Goal: Task Accomplishment & Management: Use online tool/utility

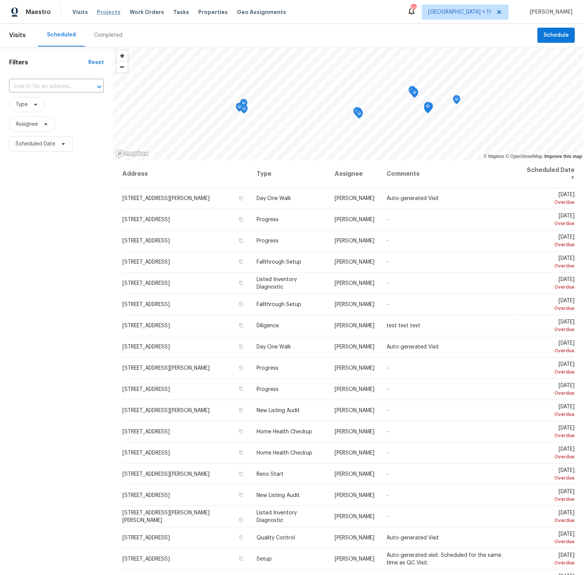
click at [103, 11] on span "Projects" at bounding box center [108, 12] width 23 height 8
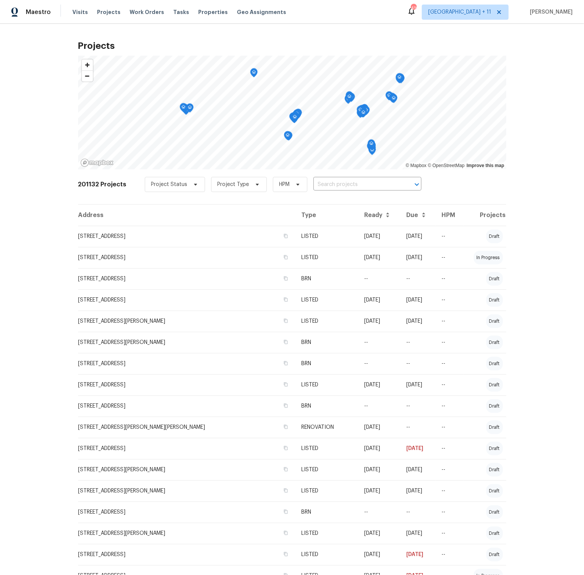
click at [223, 257] on td "[STREET_ADDRESS]" at bounding box center [186, 257] width 217 height 21
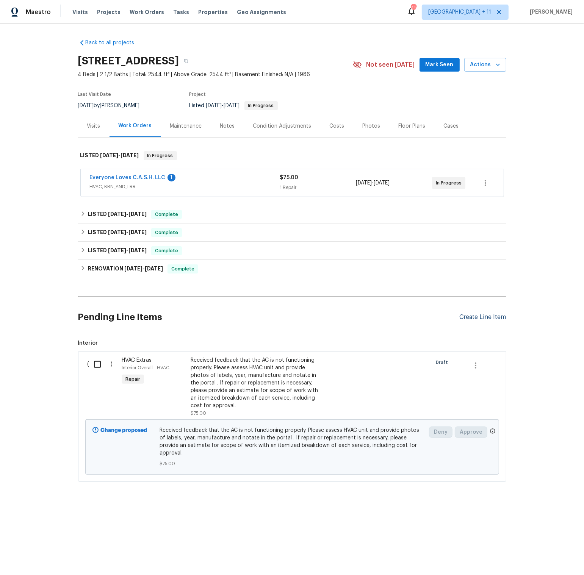
click at [482, 316] on div "Create Line Item" at bounding box center [482, 317] width 47 height 7
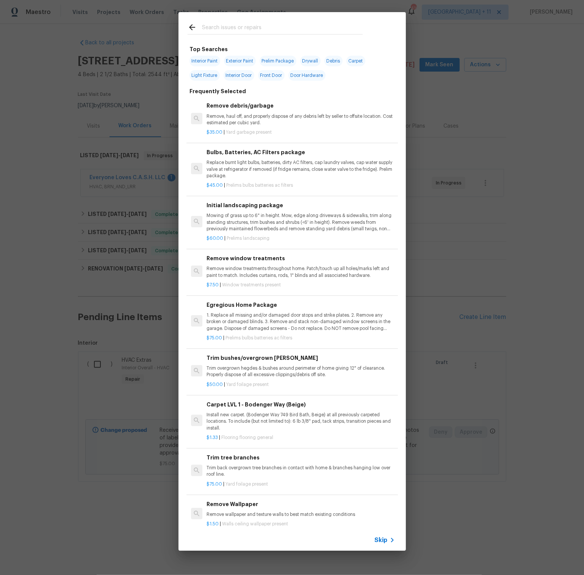
click at [264, 30] on input "text" at bounding box center [282, 28] width 161 height 11
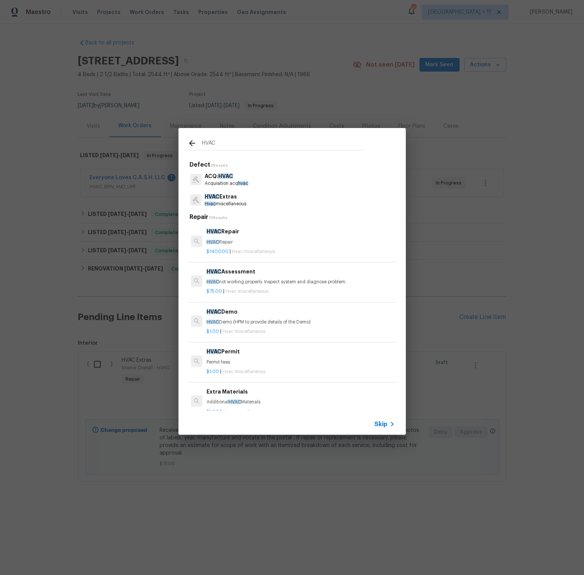
drag, startPoint x: 227, startPoint y: 144, endPoint x: 197, endPoint y: 143, distance: 29.6
click at [197, 143] on div "HVAC" at bounding box center [274, 144] width 175 height 11
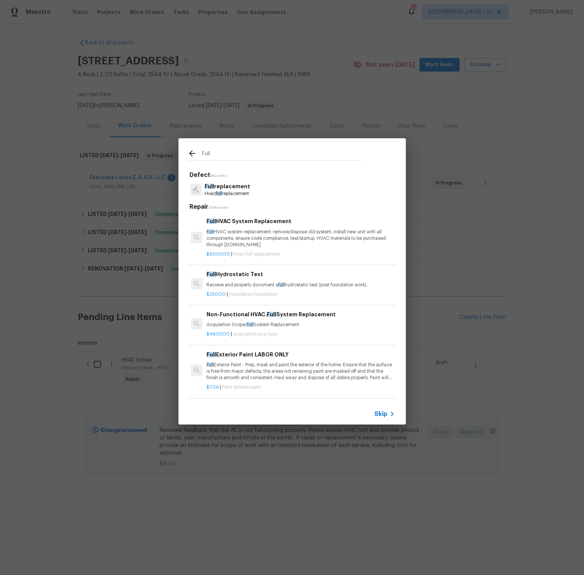
type input "Full"
click at [193, 152] on icon at bounding box center [191, 153] width 9 height 9
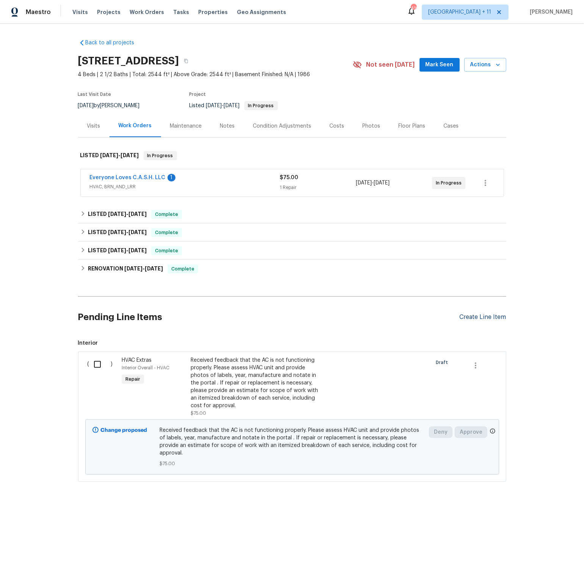
click at [484, 316] on div "Create Line Item" at bounding box center [482, 317] width 47 height 7
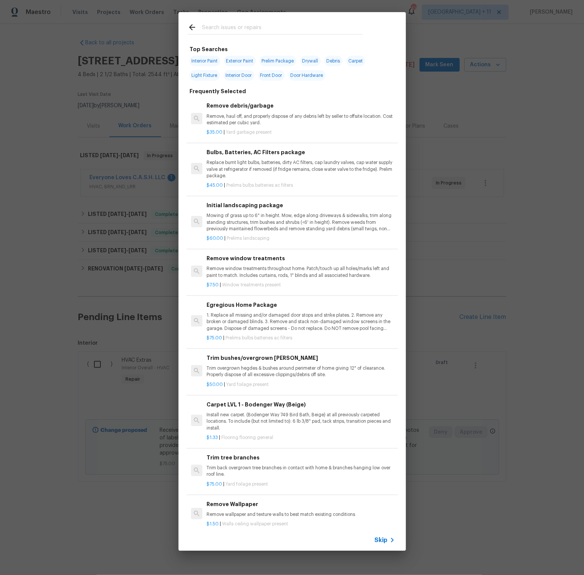
click at [247, 30] on input "text" at bounding box center [282, 28] width 161 height 11
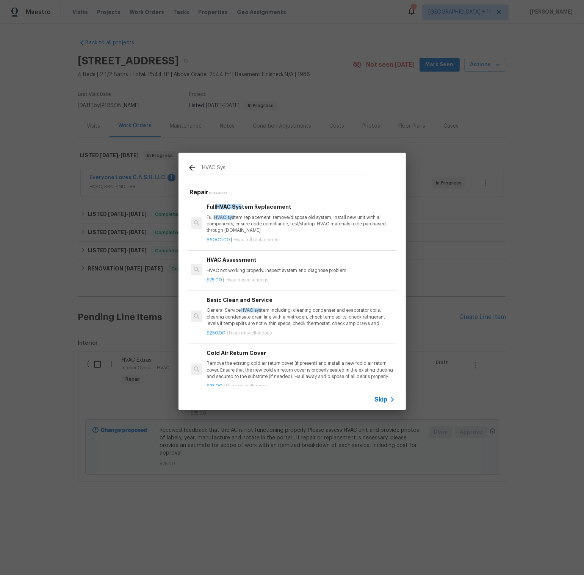
type input "HVAC Sys"
click at [383, 401] on span "Skip" at bounding box center [381, 400] width 13 height 8
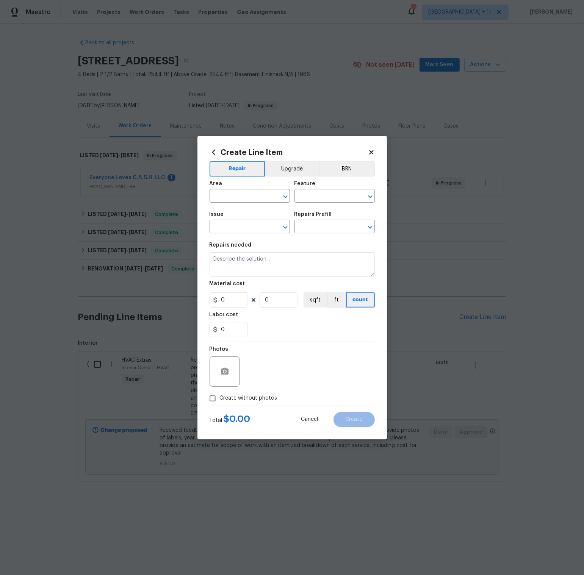
click at [377, 398] on div "Create Line Item Repair Upgrade BRN Area ​ Feature ​ Issue ​ Repairs Prefill ​ …" at bounding box center [291, 287] width 189 height 303
click at [231, 227] on input "text" at bounding box center [238, 228] width 59 height 12
type input "H"
click at [235, 262] on li "Full replacement" at bounding box center [249, 262] width 80 height 12
type input "Full replacement"
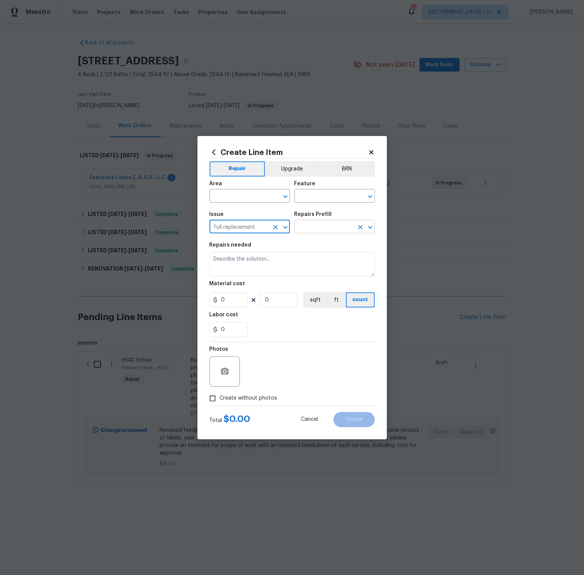
click at [331, 227] on input "text" at bounding box center [323, 228] width 59 height 12
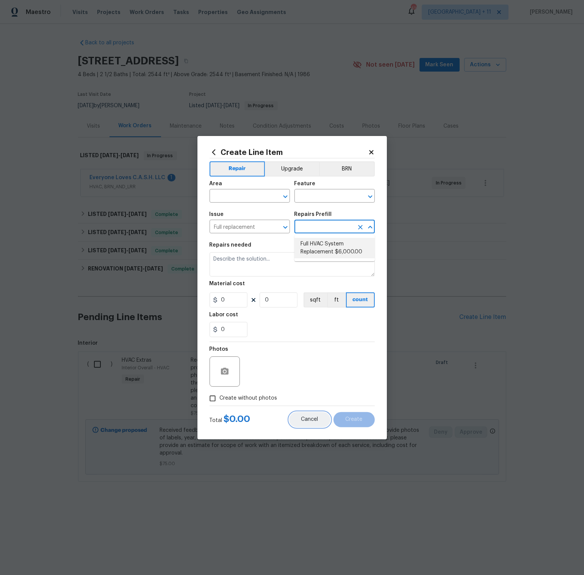
click at [305, 423] on button "Cancel" at bounding box center [309, 419] width 41 height 15
